Goal: Task Accomplishment & Management: Complete application form

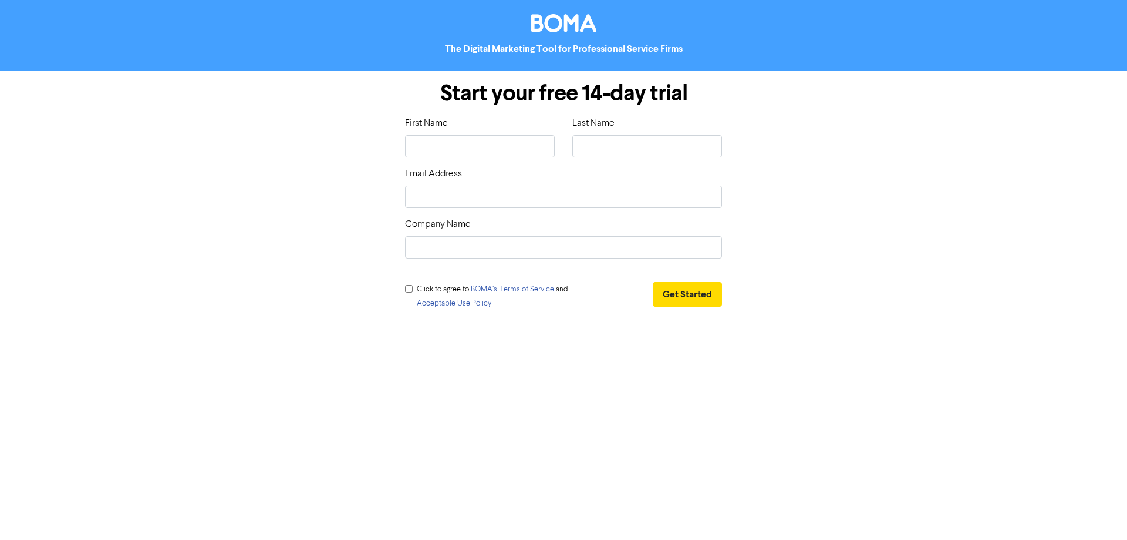
type input "[PERSON_NAME]"
click at [612, 151] on input "text" at bounding box center [647, 146] width 150 height 22
type input "Toulmin"
click at [498, 207] on input "email" at bounding box center [563, 197] width 317 height 22
type input "[PERSON_NAME][EMAIL_ADDRESS][PERSON_NAME][DOMAIN_NAME]"
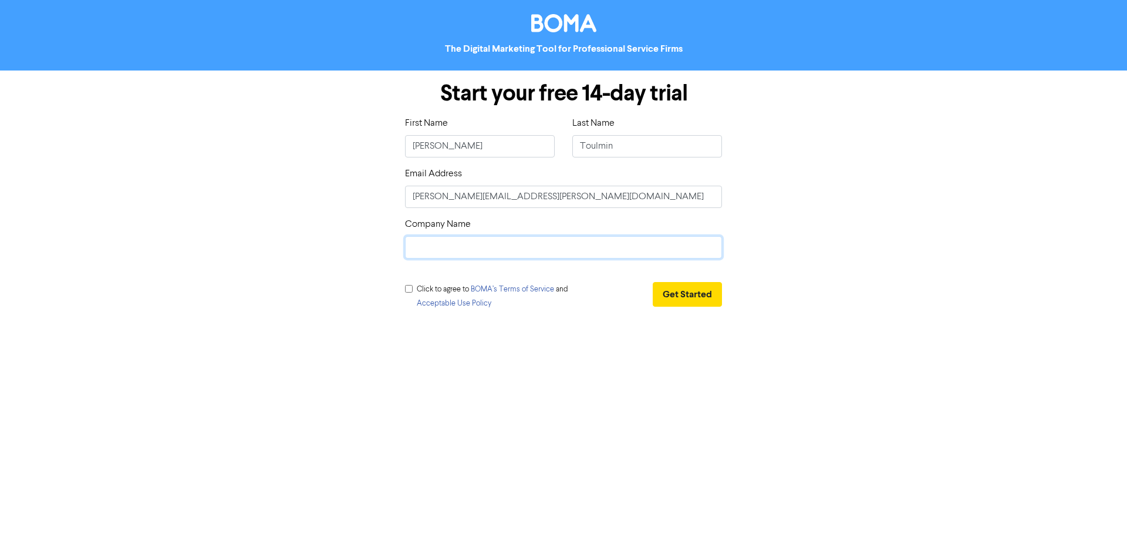
click at [451, 243] on input "text" at bounding box center [563, 247] width 317 height 22
type input "[PERSON_NAME]"
click at [409, 288] on input "checkbox" at bounding box center [409, 289] width 8 height 8
checkbox input "true"
click at [694, 296] on button "Get Started" at bounding box center [687, 294] width 69 height 25
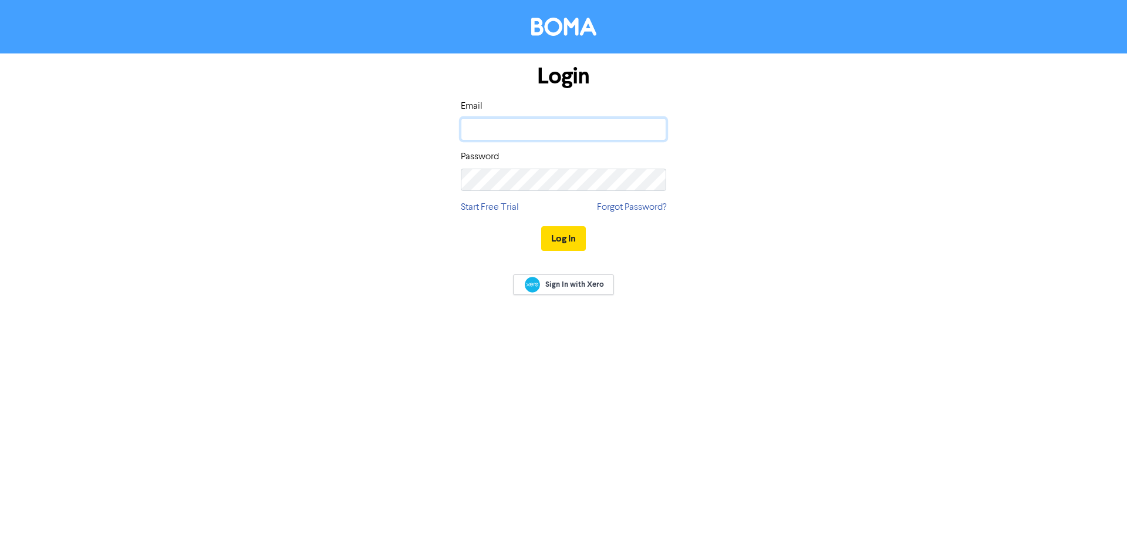
click at [507, 126] on input "email" at bounding box center [563, 129] width 205 height 22
type input "[PERSON_NAME][EMAIL_ADDRESS][PERSON_NAME][DOMAIN_NAME]"
click at [553, 238] on button "Log In" at bounding box center [563, 238] width 45 height 25
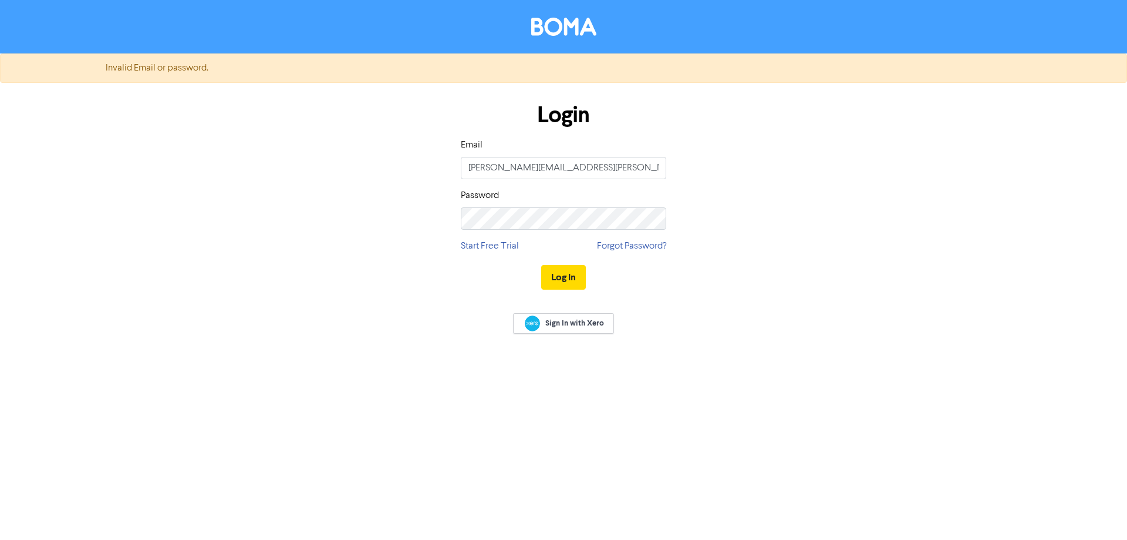
click at [864, 176] on div "Login Email [PERSON_NAME][EMAIL_ADDRESS][PERSON_NAME][DOMAIN_NAME] Password Sta…" at bounding box center [563, 196] width 669 height 209
click at [572, 281] on button "Log In" at bounding box center [563, 277] width 45 height 25
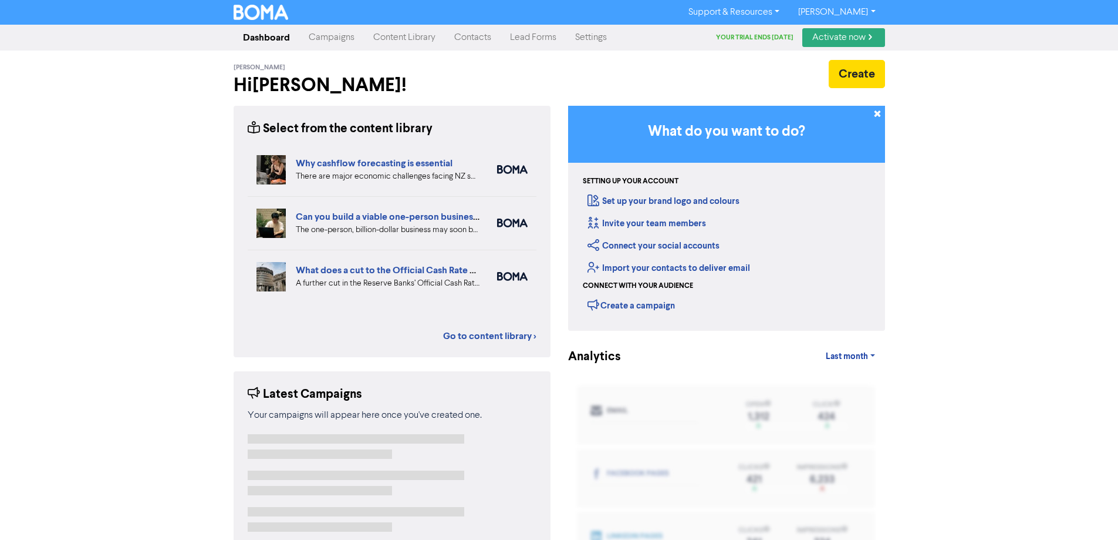
click at [1103, 68] on div "Support & Resources Video Tutorials FAQ & Guides Marketing Education [PERSON_NA…" at bounding box center [559, 270] width 1118 height 540
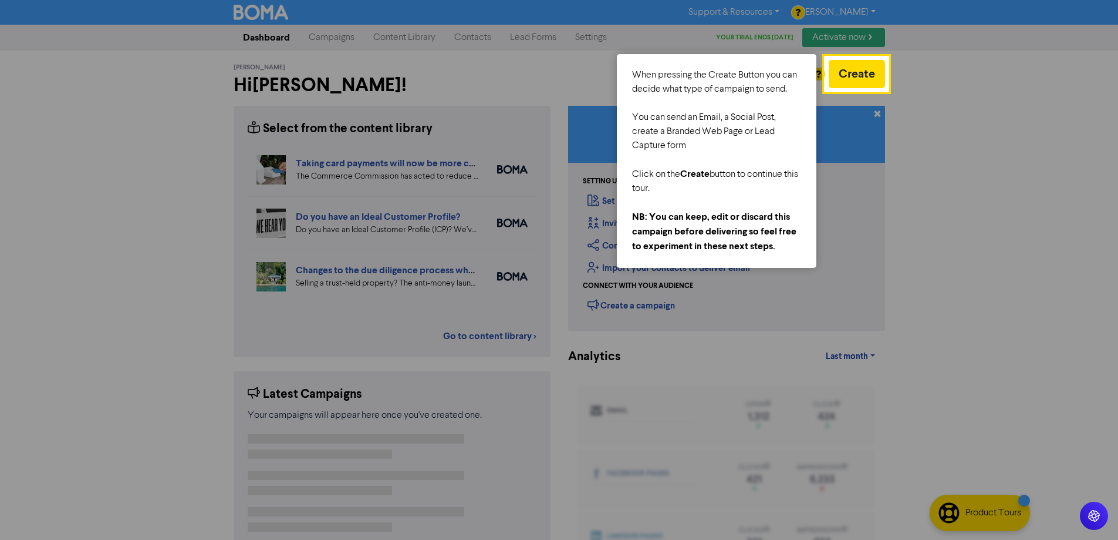
click at [983, 140] on div at bounding box center [1003, 299] width 231 height 599
click at [1072, 297] on div at bounding box center [1003, 299] width 231 height 599
